Goal: Check status: Check status

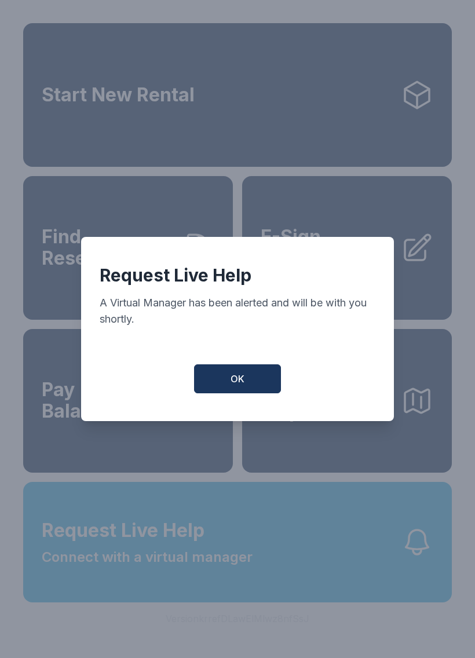
click at [280, 385] on button "OK" at bounding box center [237, 378] width 87 height 29
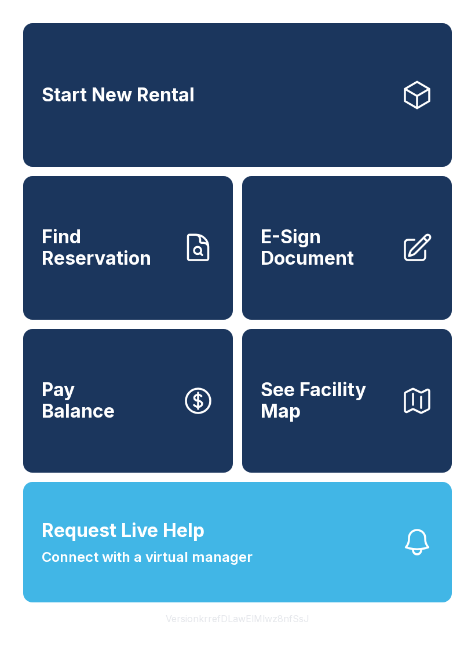
click at [221, 567] on span "Request Live Help Connect with a virtual manager" at bounding box center [147, 541] width 211 height 51
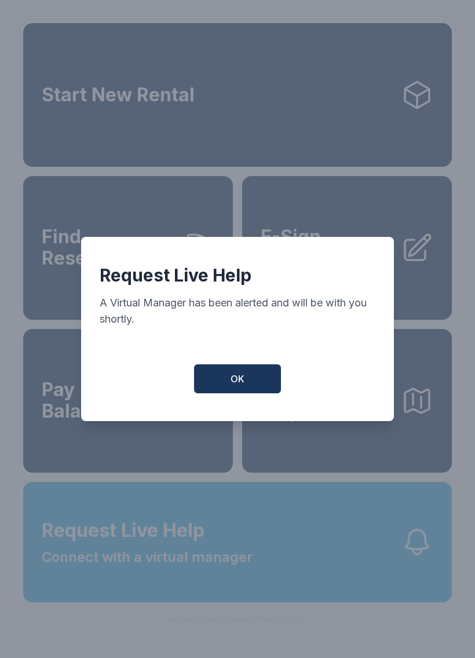
click at [233, 386] on span "OK" at bounding box center [237, 379] width 14 height 14
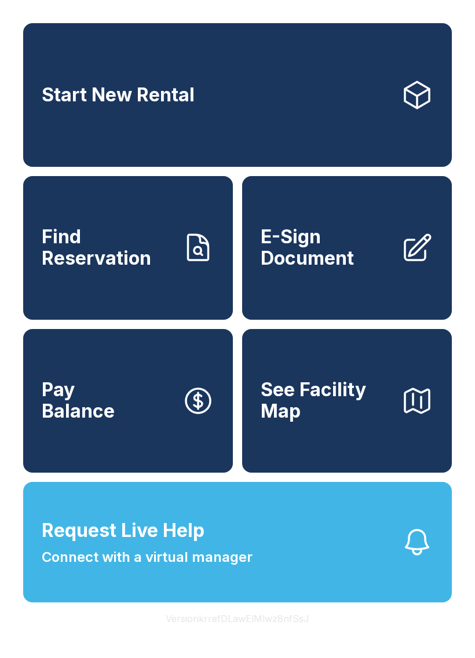
click at [94, 269] on span "Find Reservation" at bounding box center [107, 247] width 131 height 42
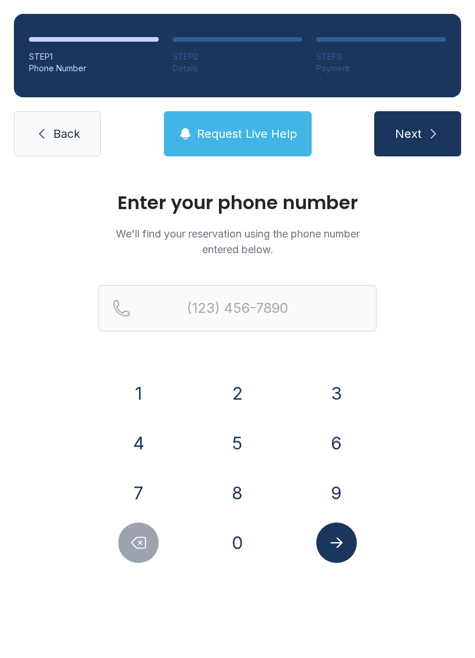
click at [225, 485] on button "8" at bounding box center [237, 492] width 41 height 41
click at [124, 432] on button "4" at bounding box center [138, 443] width 41 height 41
click at [321, 398] on button "3" at bounding box center [336, 393] width 41 height 41
click at [141, 450] on button "4" at bounding box center [138, 443] width 41 height 41
click at [342, 480] on button "9" at bounding box center [336, 492] width 41 height 41
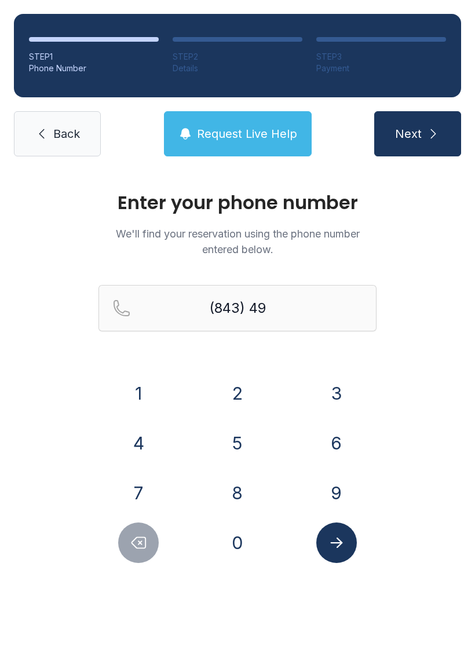
click at [251, 540] on button "0" at bounding box center [237, 542] width 41 height 41
click at [215, 400] on div "2" at bounding box center [237, 393] width 80 height 41
click at [130, 386] on button "1" at bounding box center [138, 393] width 41 height 41
click at [235, 477] on button "8" at bounding box center [237, 492] width 41 height 41
click at [130, 534] on icon "Delete number" at bounding box center [138, 542] width 17 height 17
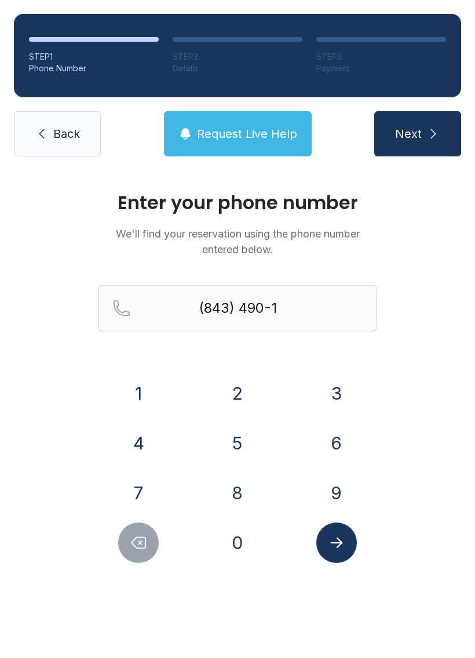
click at [130, 534] on icon "Delete number" at bounding box center [138, 542] width 17 height 17
click at [138, 539] on icon "Delete number" at bounding box center [138, 542] width 17 height 17
click at [137, 539] on icon "Delete number" at bounding box center [138, 542] width 17 height 17
click at [138, 545] on icon "Delete number" at bounding box center [138, 542] width 17 height 17
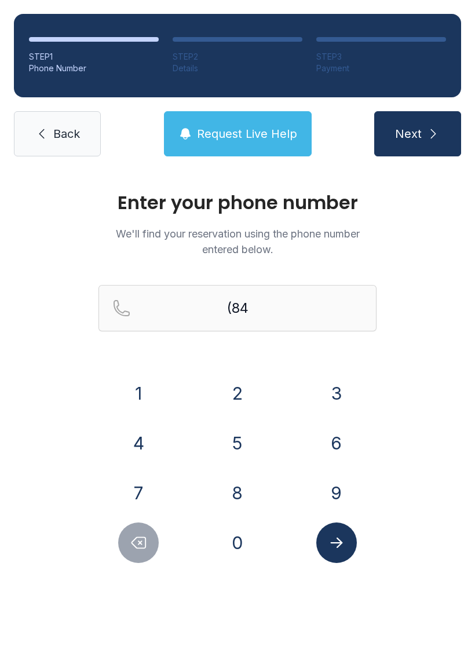
click at [135, 547] on icon "Delete number" at bounding box center [138, 542] width 17 height 17
type input "(8"
click at [134, 547] on icon "Delete number" at bounding box center [138, 542] width 17 height 17
click at [139, 549] on icon "Delete number" at bounding box center [138, 542] width 17 height 17
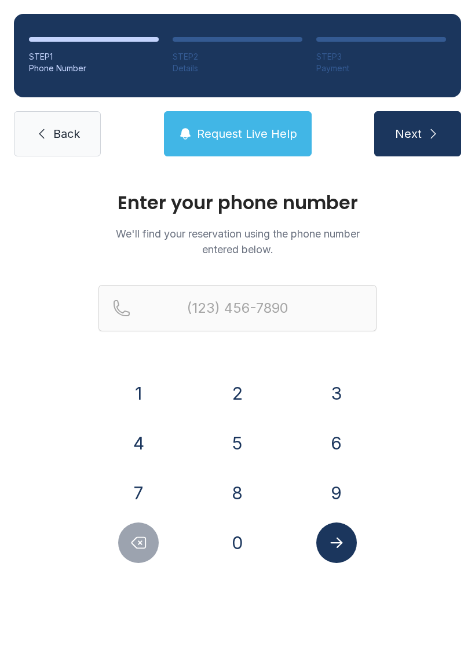
click at [144, 556] on button "Delete number" at bounding box center [138, 542] width 41 height 41
click at [144, 555] on button "Delete number" at bounding box center [138, 542] width 41 height 41
click at [144, 561] on button "Delete number" at bounding box center [138, 542] width 41 height 41
